Goal: Task Accomplishment & Management: Use online tool/utility

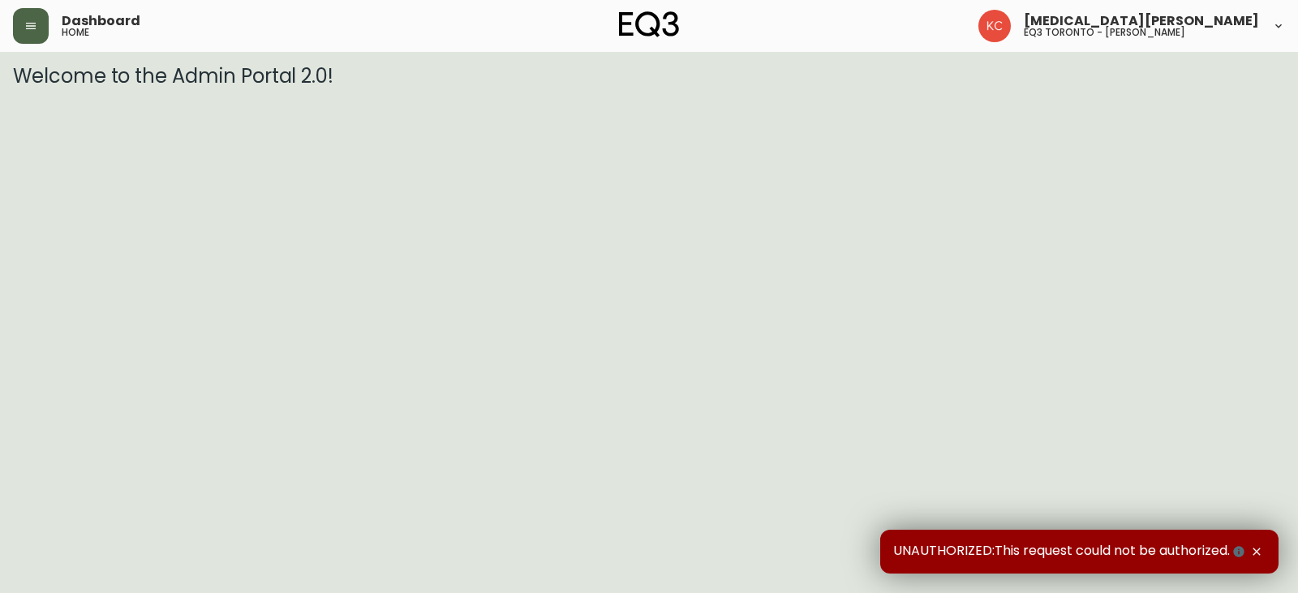
click at [22, 30] on button "button" at bounding box center [31, 26] width 36 height 36
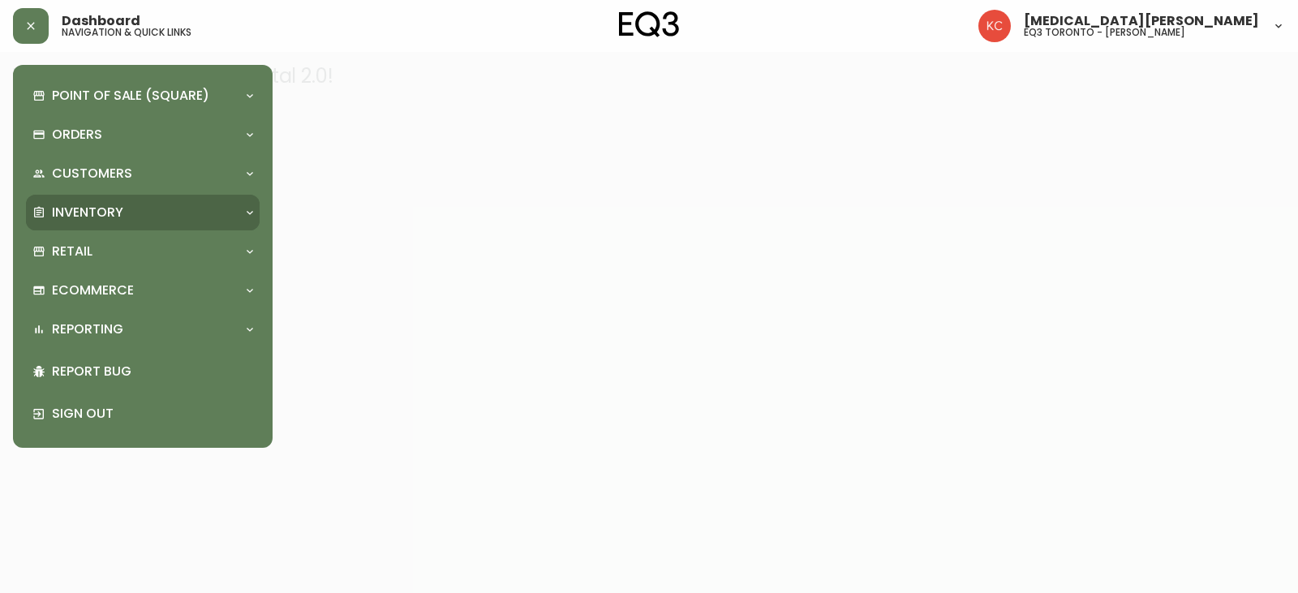
drag, startPoint x: 144, startPoint y: 209, endPoint x: 141, endPoint y: 226, distance: 18.1
click at [144, 210] on div "Inventory" at bounding box center [134, 213] width 204 height 18
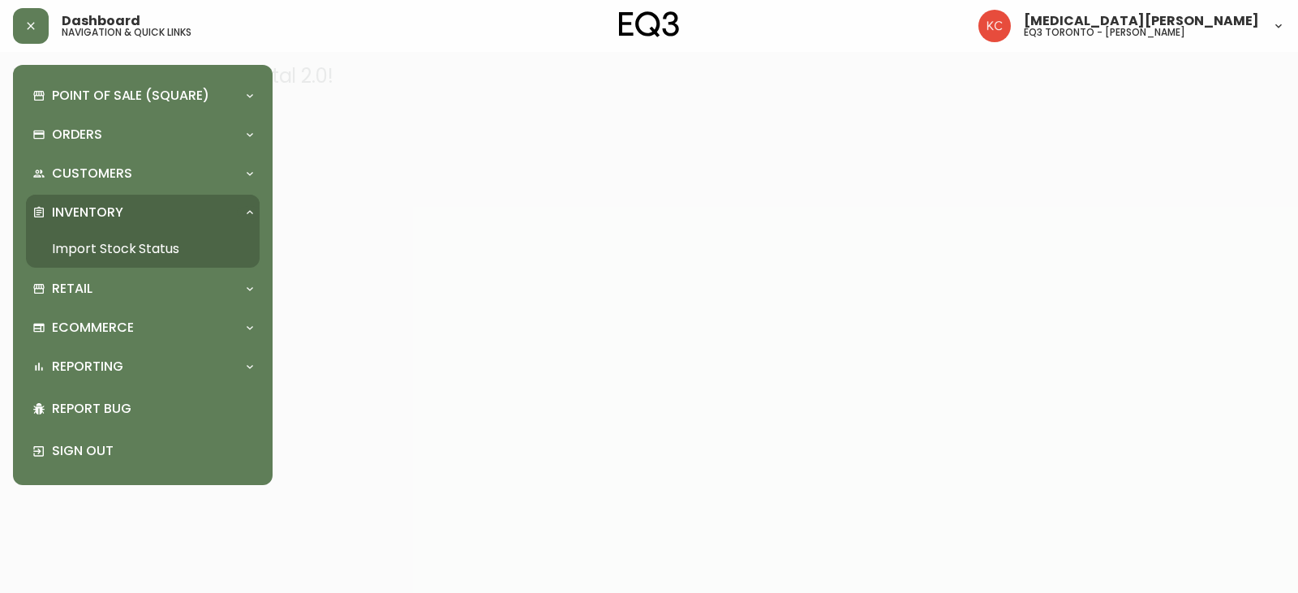
click at [177, 244] on link "Import Stock Status" at bounding box center [143, 248] width 234 height 37
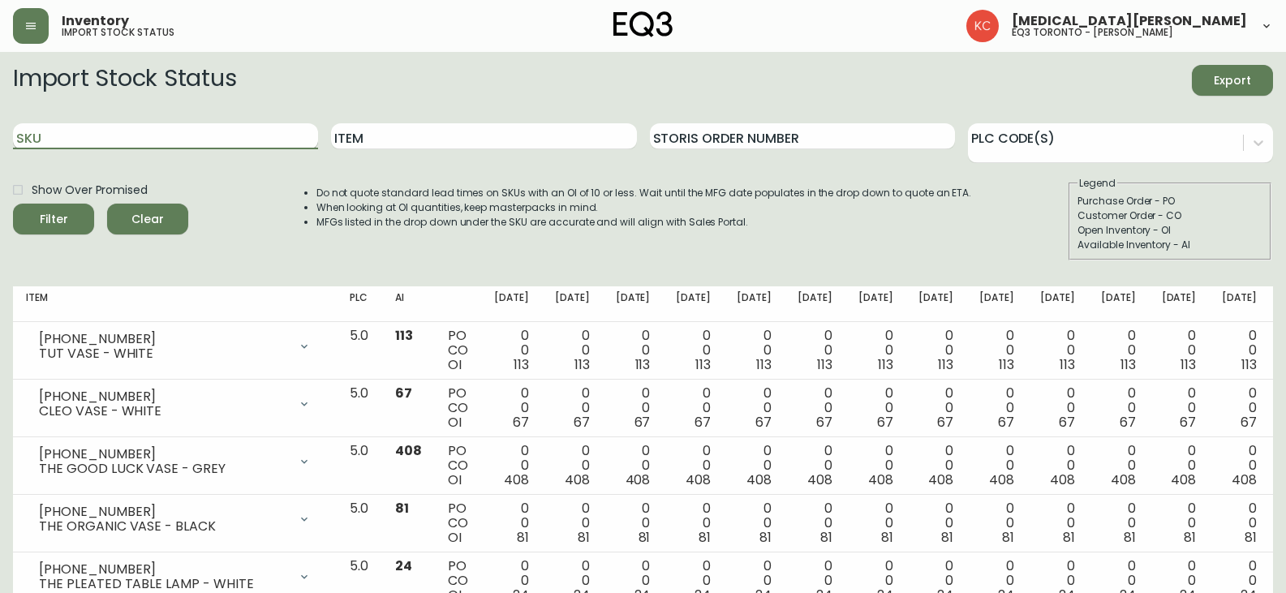
click at [171, 137] on input "SKU" at bounding box center [165, 136] width 305 height 26
paste input "[PHONE_NUMBER]"
click at [13, 204] on button "Filter" at bounding box center [53, 219] width 81 height 31
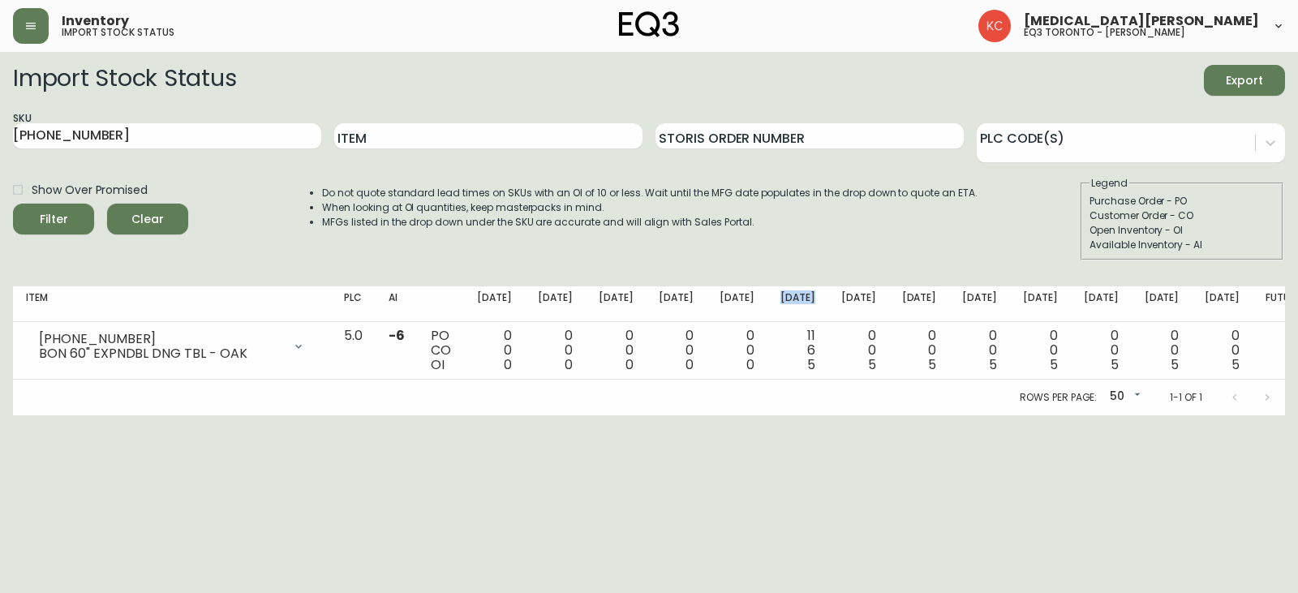
drag, startPoint x: 814, startPoint y: 297, endPoint x: 836, endPoint y: 307, distance: 24.0
click at [828, 307] on th "[DATE]" at bounding box center [798, 304] width 61 height 36
drag, startPoint x: 210, startPoint y: 135, endPoint x: 0, endPoint y: 87, distance: 215.5
click at [0, 92] on main "Import Stock Status Export SKU [PHONE_NUMBER] Item Storis Order Number PLC Code…" at bounding box center [649, 233] width 1298 height 363
paste input "1"
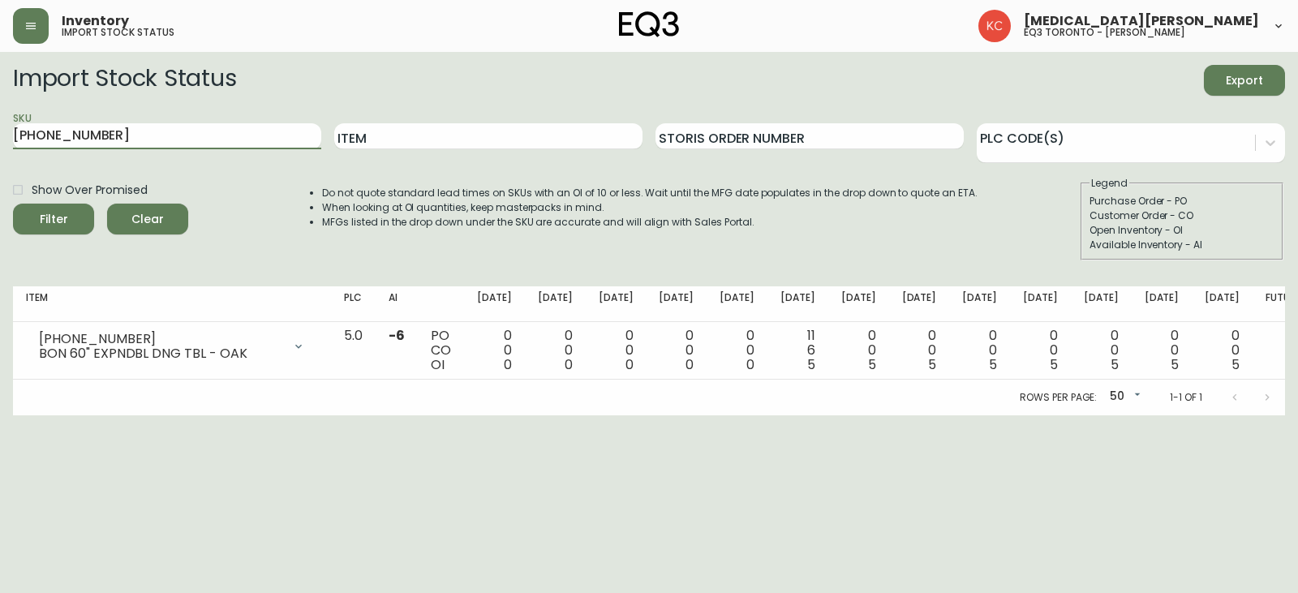
type input "[PHONE_NUMBER]"
click at [13, 204] on button "Filter" at bounding box center [53, 219] width 81 height 31
